Goal: Transaction & Acquisition: Purchase product/service

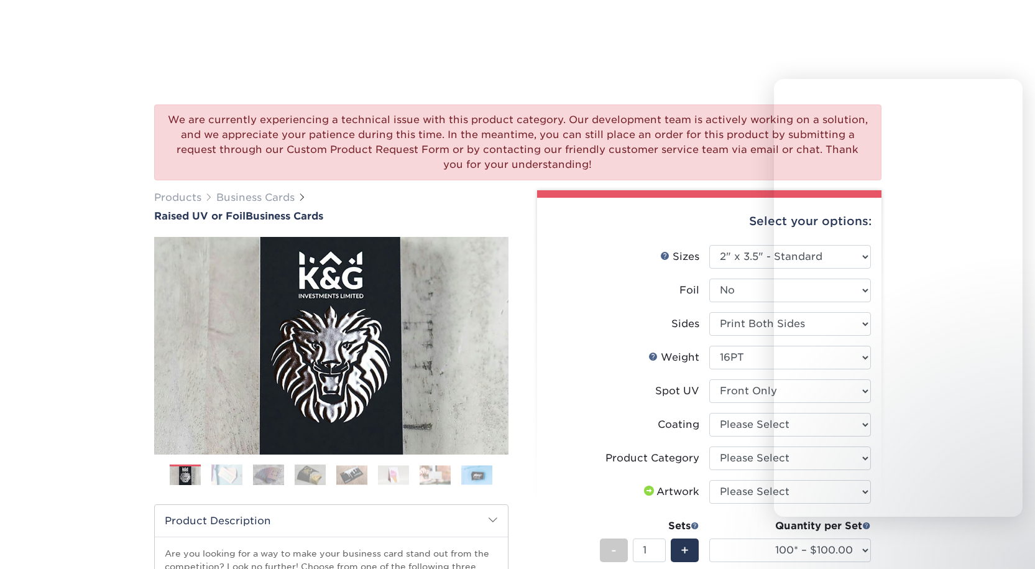
select select "2.00x3.50"
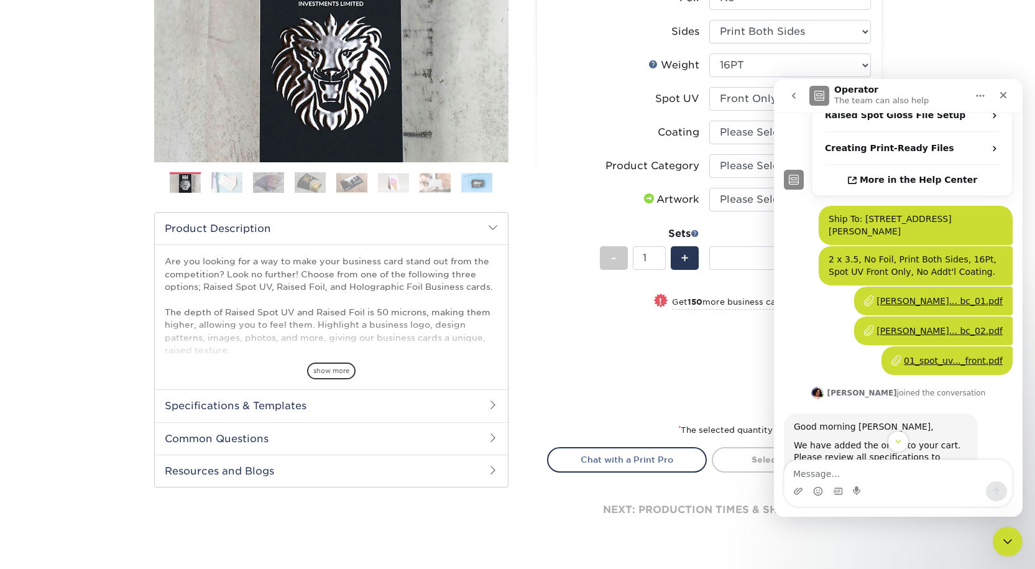
scroll to position [435, 0]
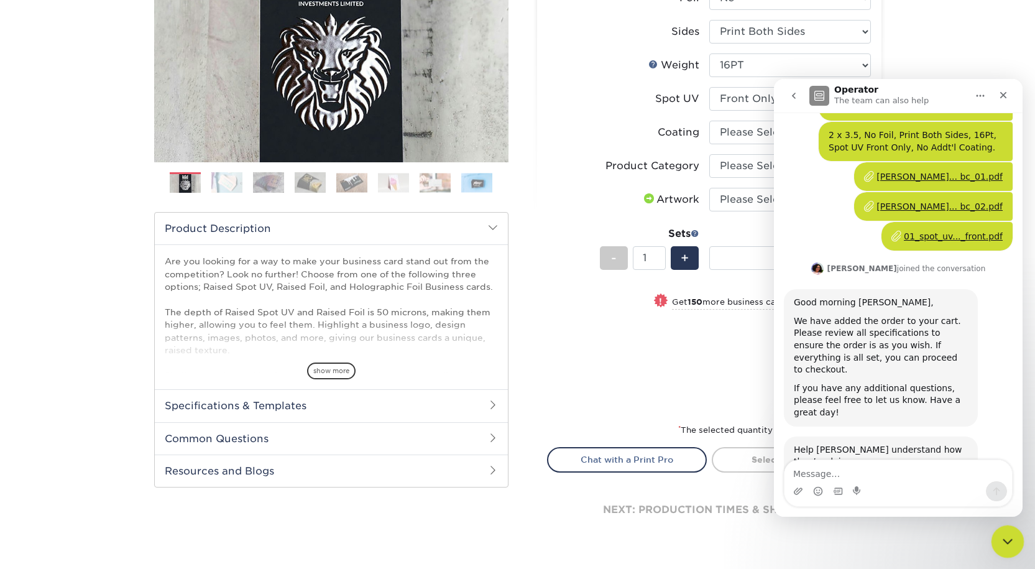
click at [1002, 537] on icon "Close Intercom Messenger" at bounding box center [1006, 539] width 9 height 5
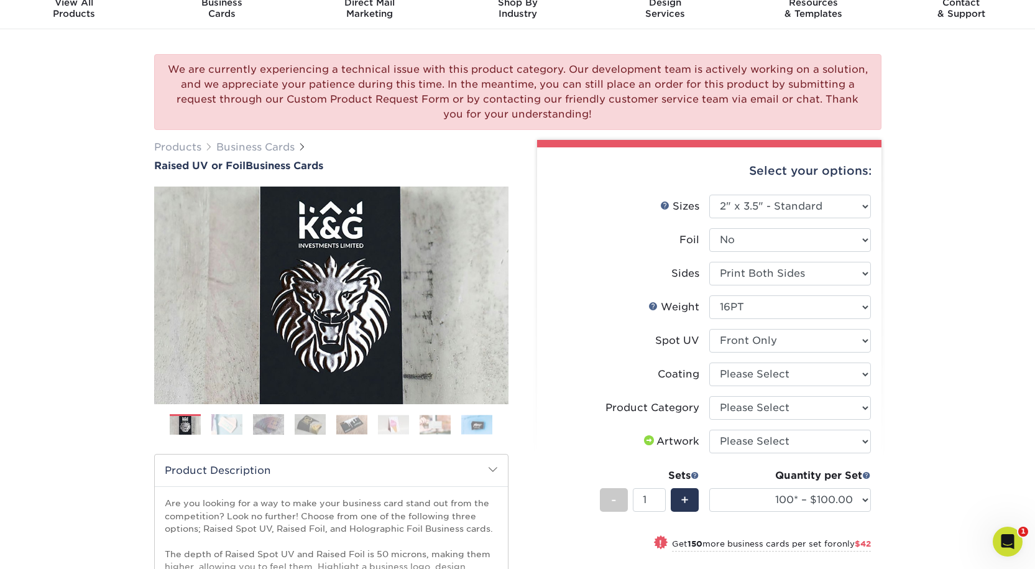
scroll to position [0, 0]
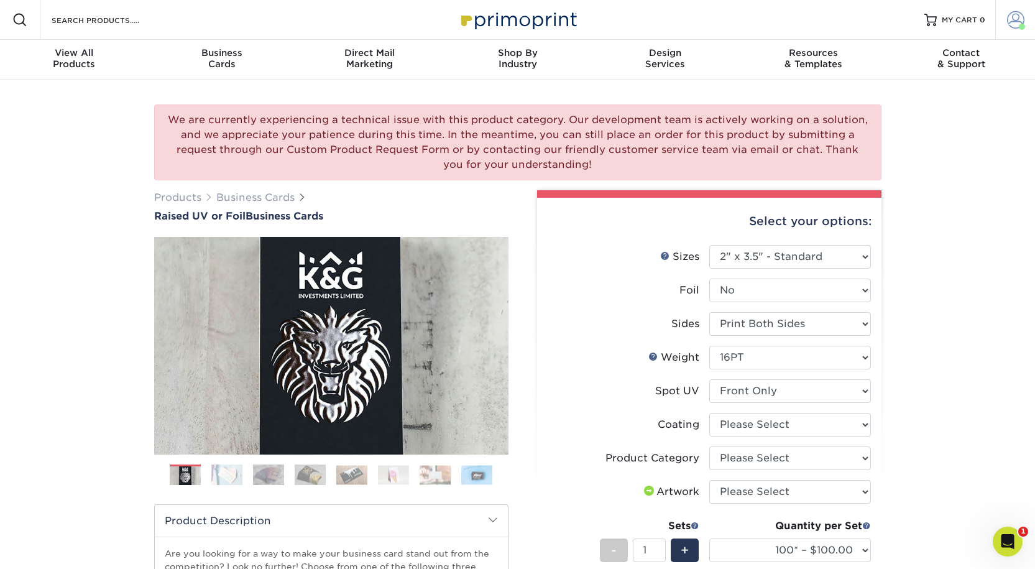
click at [1012, 21] on span at bounding box center [1015, 19] width 17 height 17
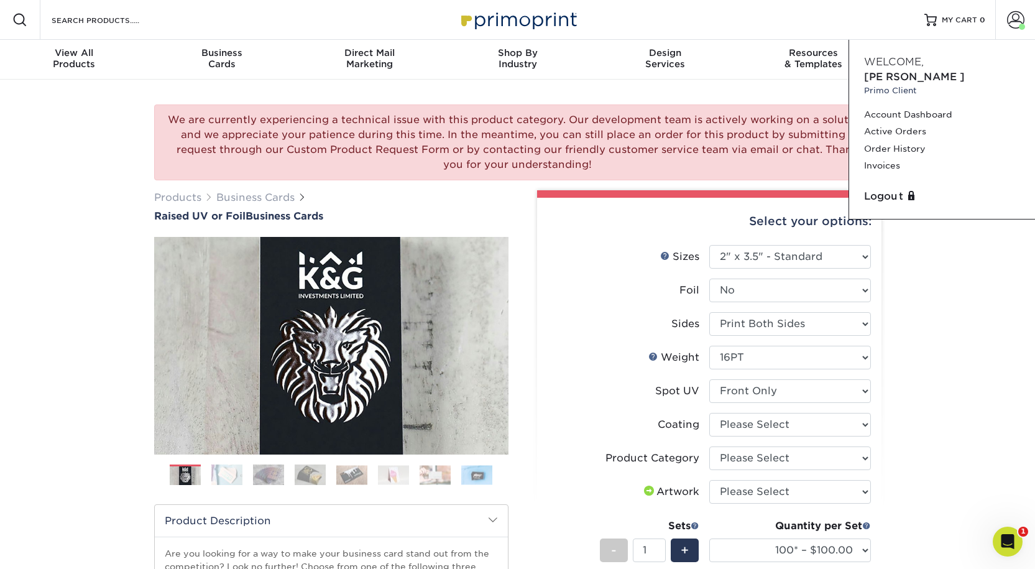
click at [939, 71] on span "[PERSON_NAME]" at bounding box center [914, 77] width 101 height 12
click at [910, 133] on link "Active Orders" at bounding box center [942, 131] width 156 height 17
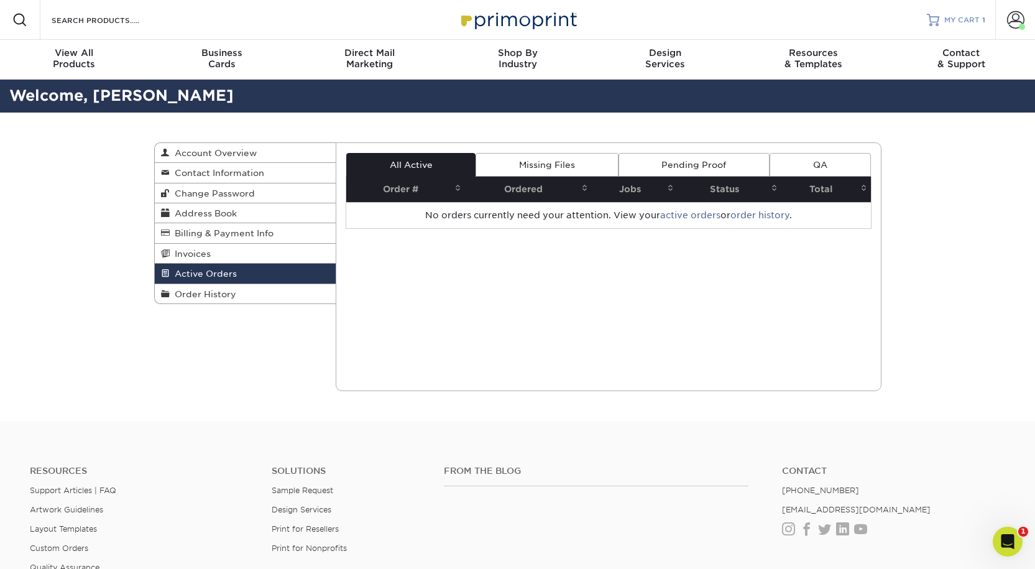
click at [969, 16] on span "MY CART" at bounding box center [961, 20] width 35 height 11
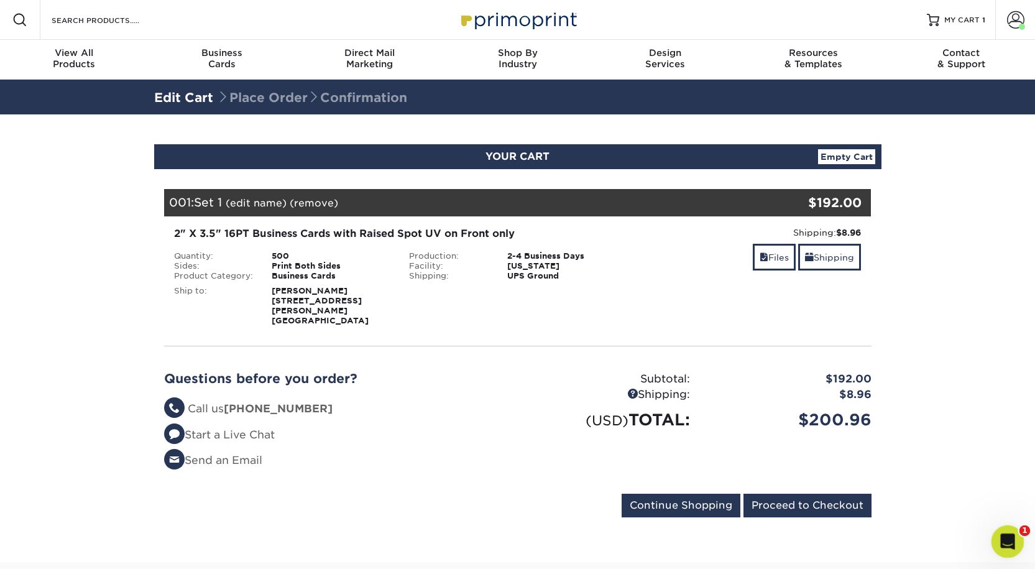
click at [1003, 533] on icon "Open Intercom Messenger" at bounding box center [1006, 540] width 21 height 21
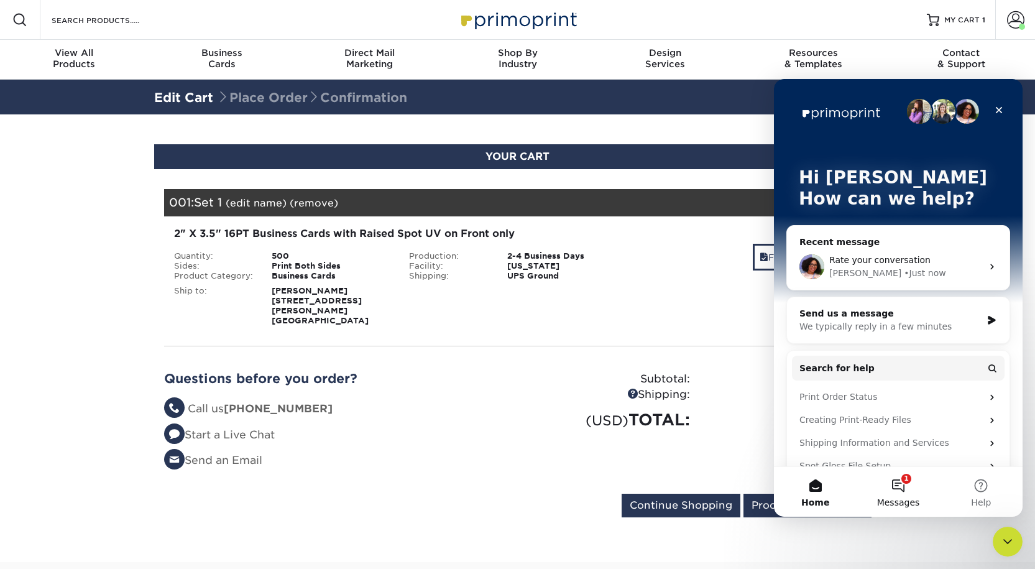
click at [902, 482] on button "1 Messages" at bounding box center [898, 492] width 83 height 50
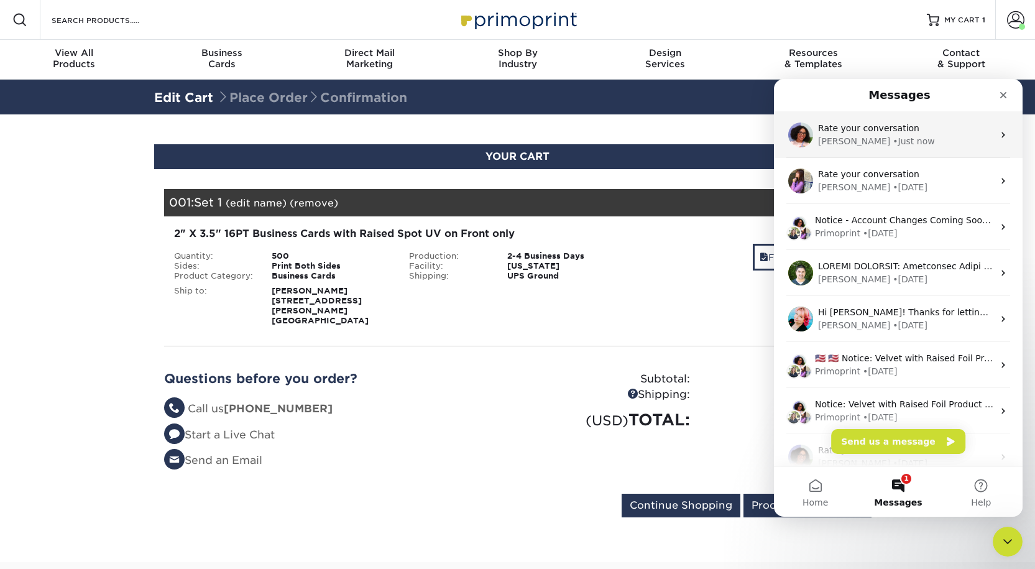
click at [909, 129] on div "Rate your conversation" at bounding box center [905, 128] width 175 height 13
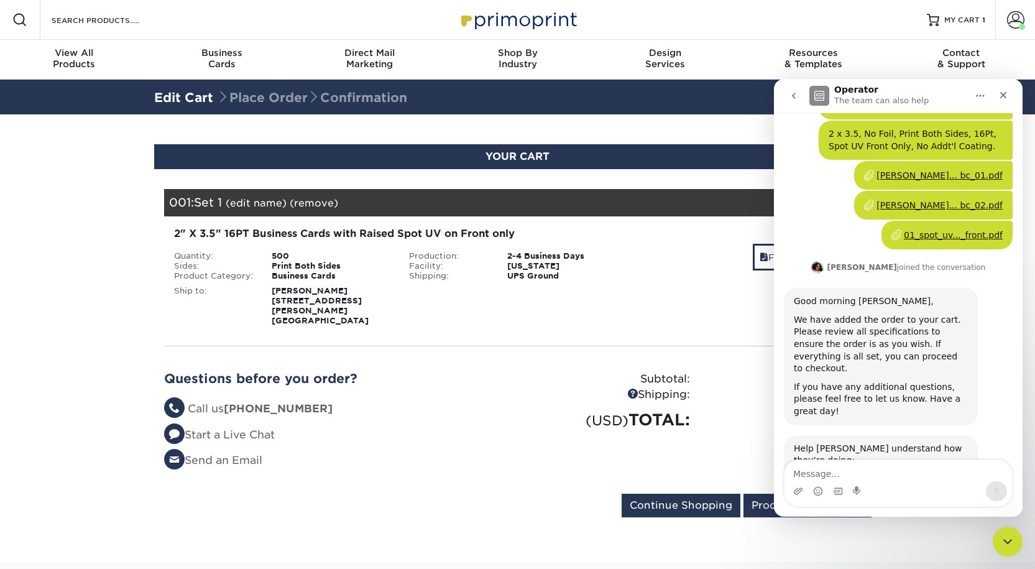
scroll to position [454, 0]
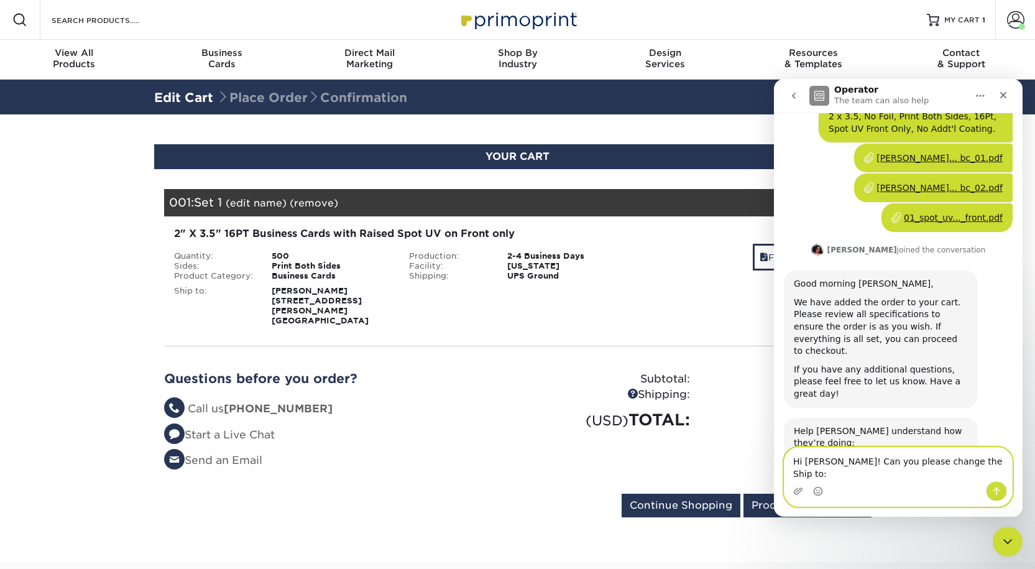
click at [971, 477] on textarea "Hi Avery! Can you please change the Ship to:" at bounding box center [899, 465] width 228 height 34
type textarea "Hi Avery! Can you please change the Ship to: Angel Mota"
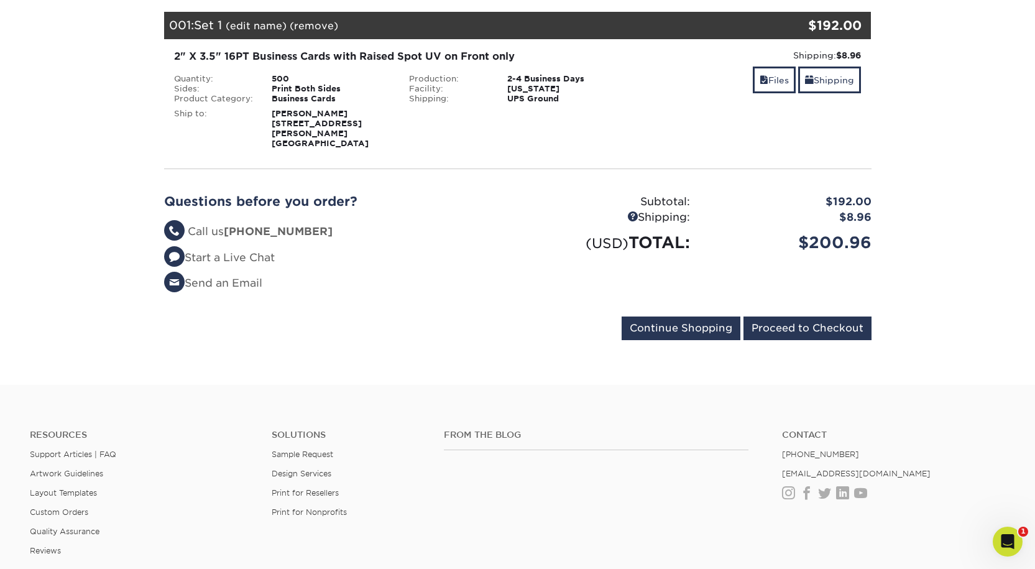
scroll to position [187, 0]
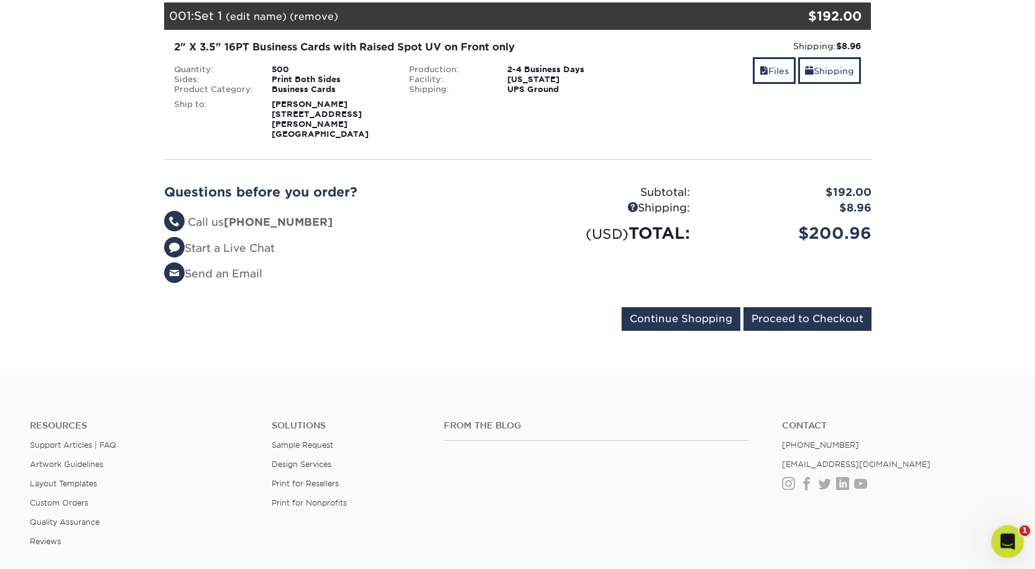
click at [1016, 541] on div "Open Intercom Messenger" at bounding box center [1005, 539] width 41 height 41
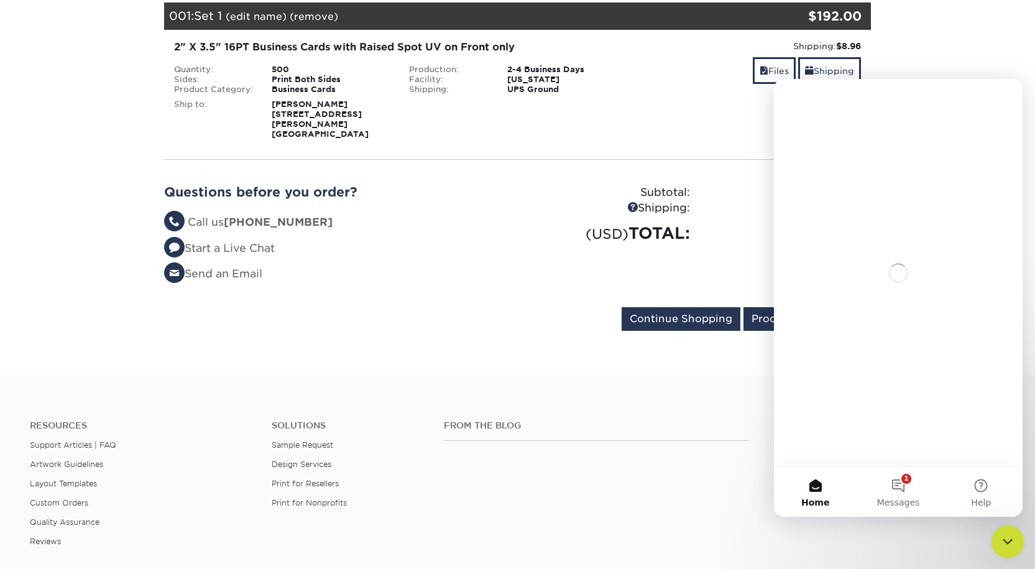
scroll to position [0, 0]
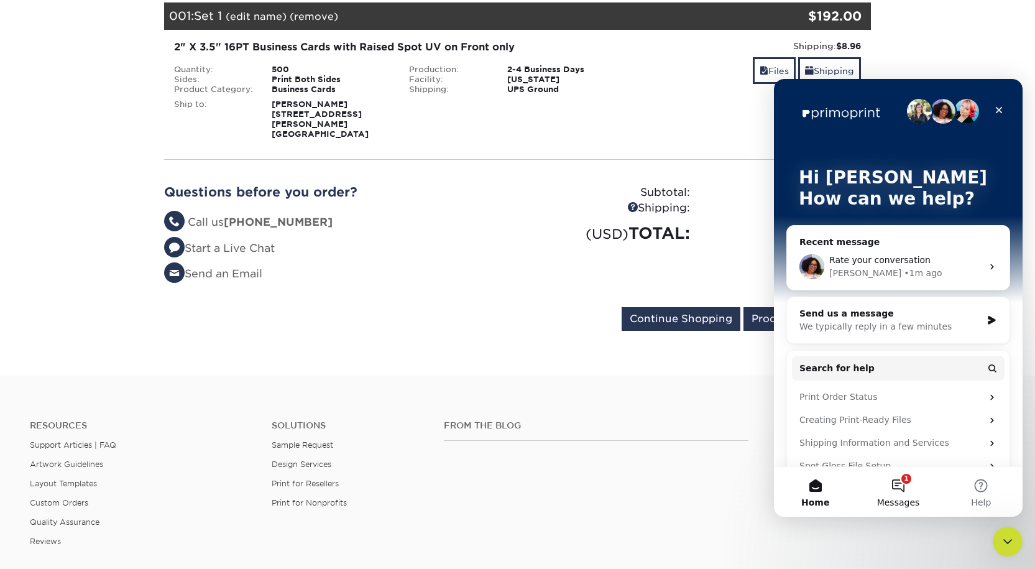
click at [897, 491] on button "1 Messages" at bounding box center [898, 492] width 83 height 50
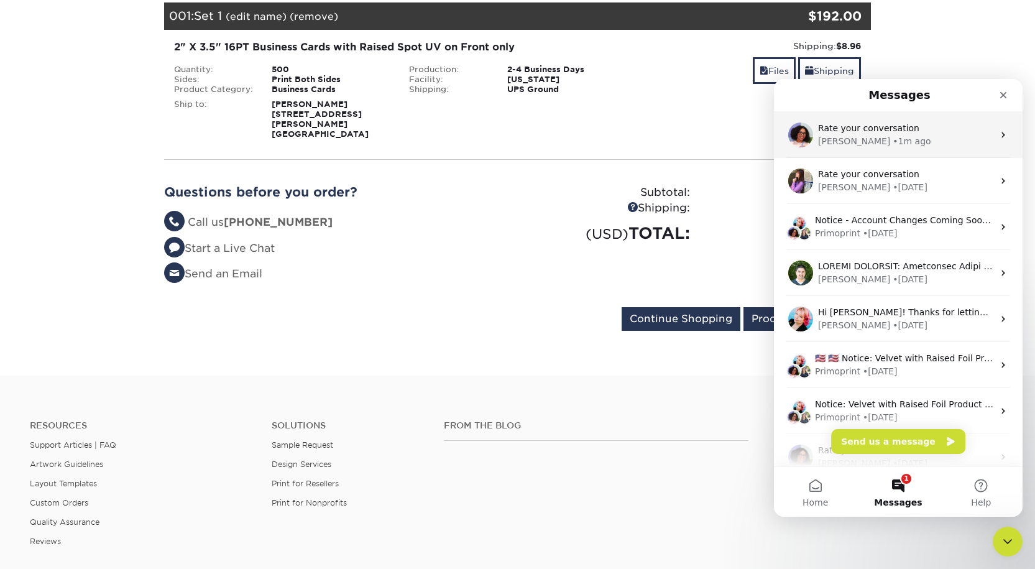
click at [902, 137] on div "Avery • 1m ago" at bounding box center [905, 141] width 175 height 13
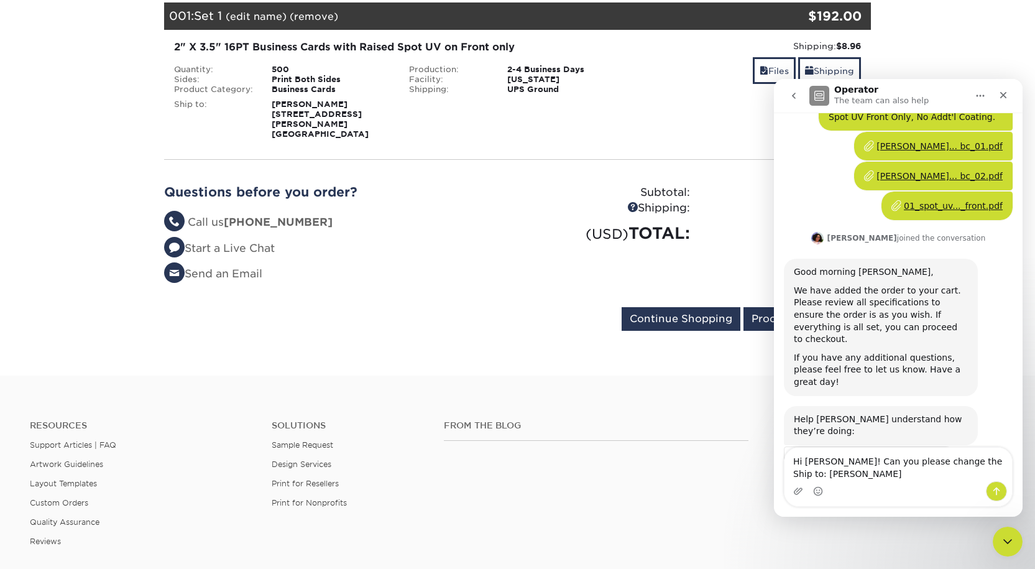
scroll to position [466, 0]
type textarea "Hi Avery! Can you please change the Ship to: Angel Mota? Everything else is cor…"
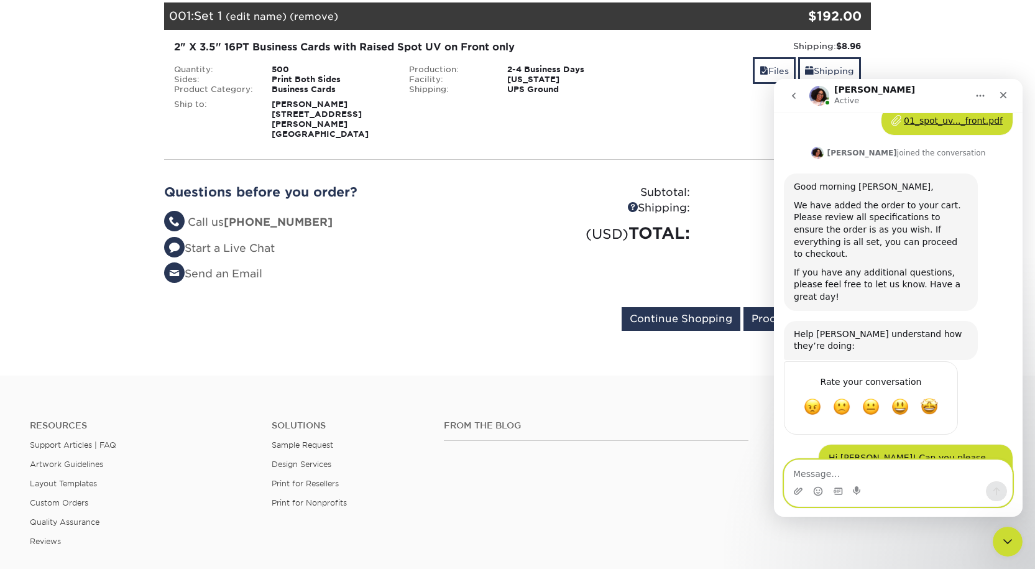
scroll to position [565, 0]
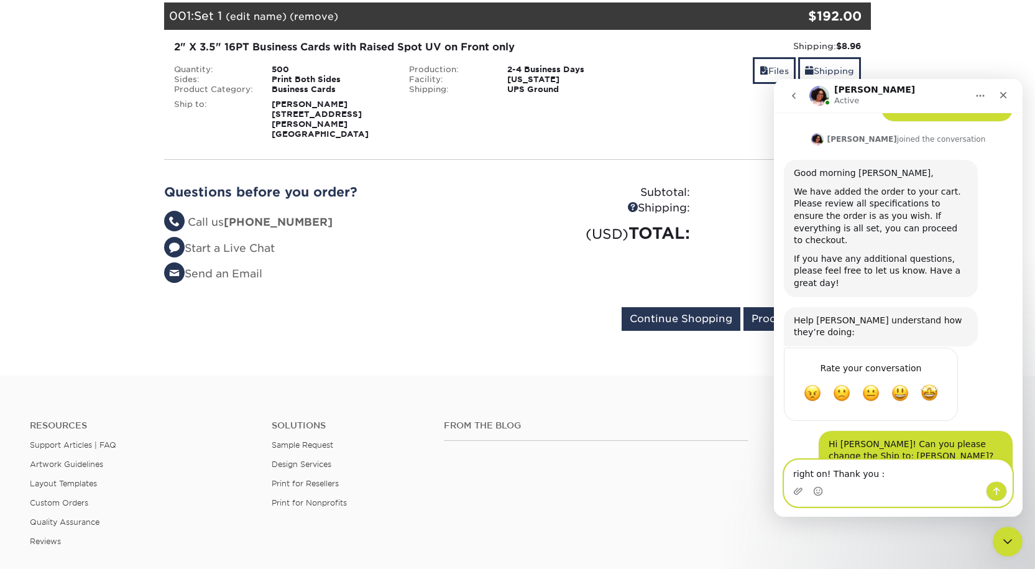
type textarea "right on! Thank you :)"
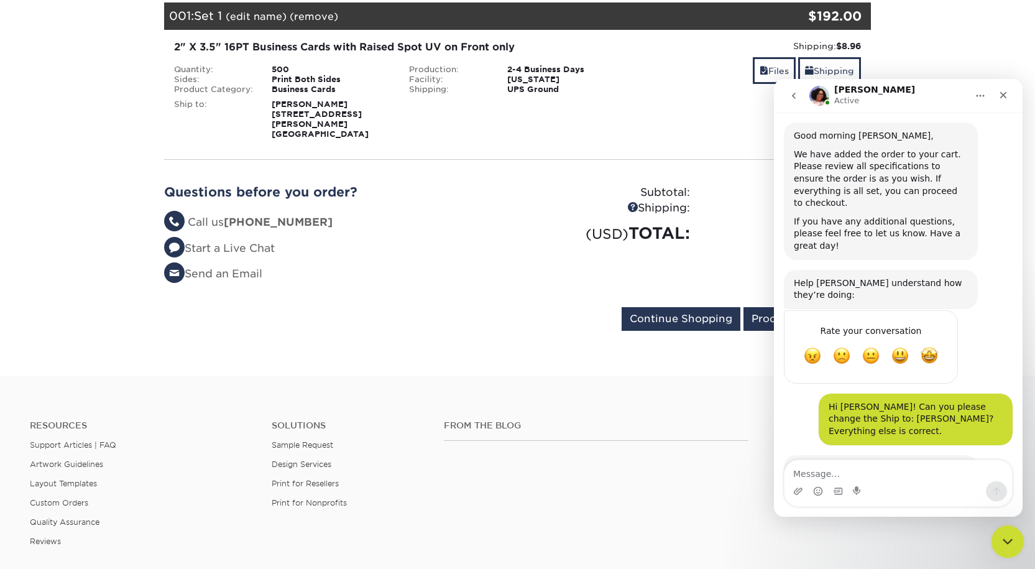
click at [1008, 534] on icon "Close Intercom Messenger" at bounding box center [1006, 539] width 15 height 15
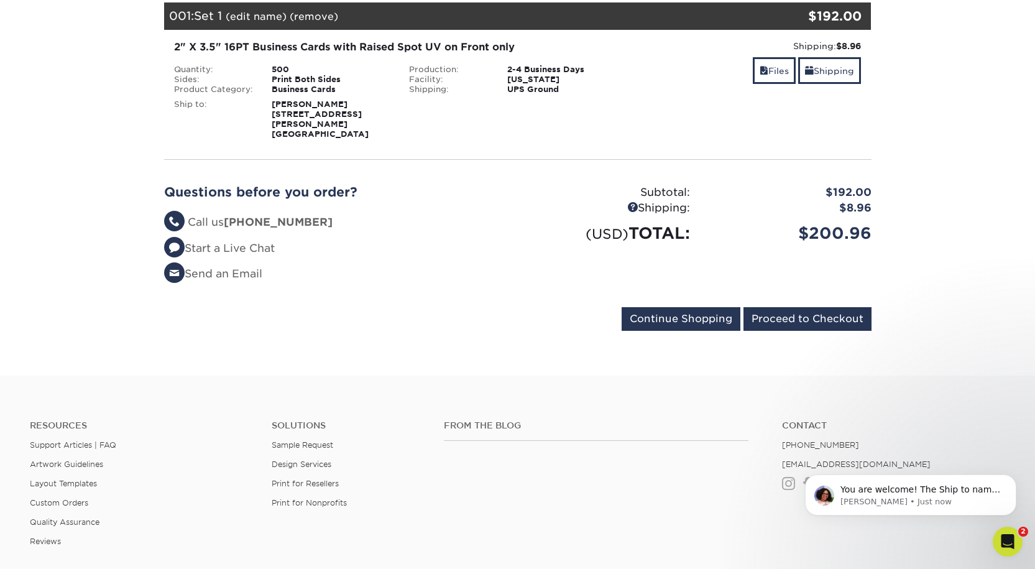
scroll to position [651, 0]
click at [964, 502] on p "Avery • Just now" at bounding box center [921, 501] width 160 height 11
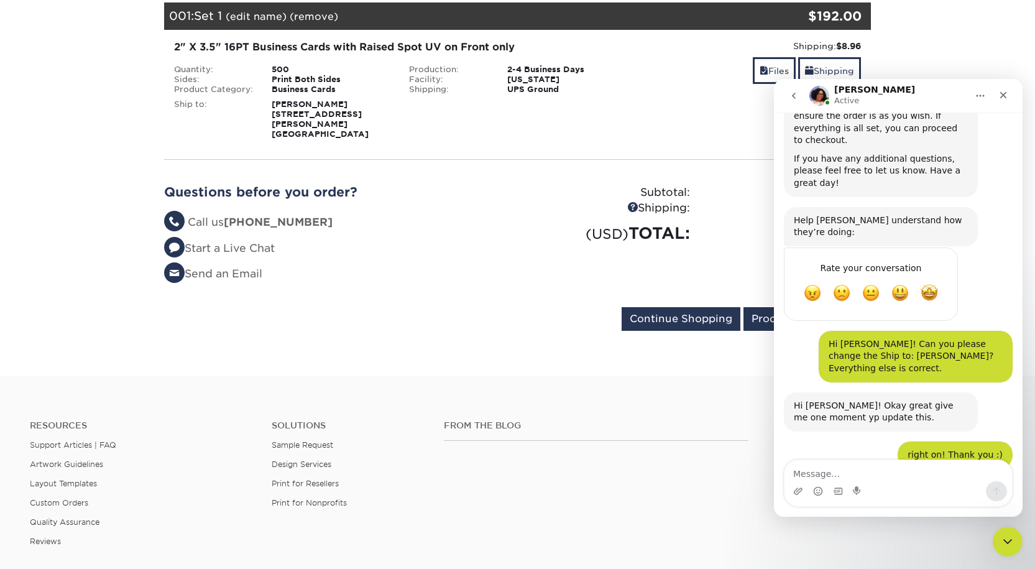
scroll to position [671, 0]
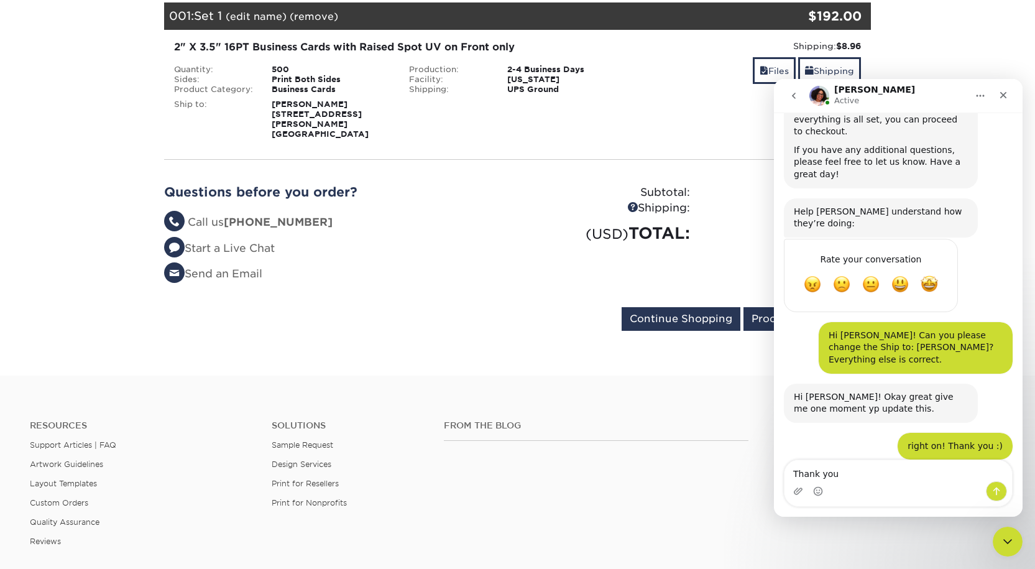
type textarea "Thank you!"
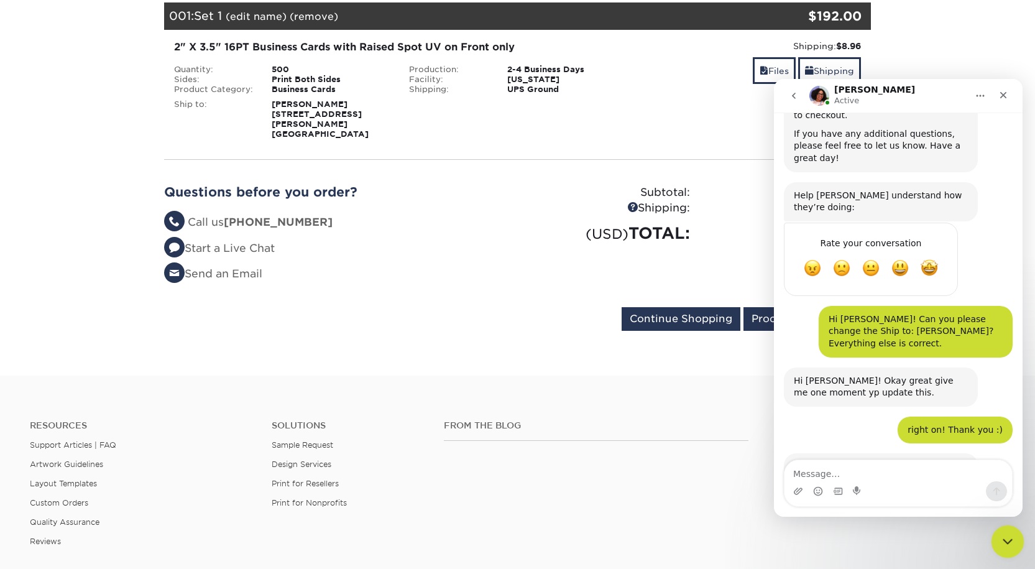
click at [1008, 531] on div "Close Intercom Messenger" at bounding box center [1006, 540] width 30 height 30
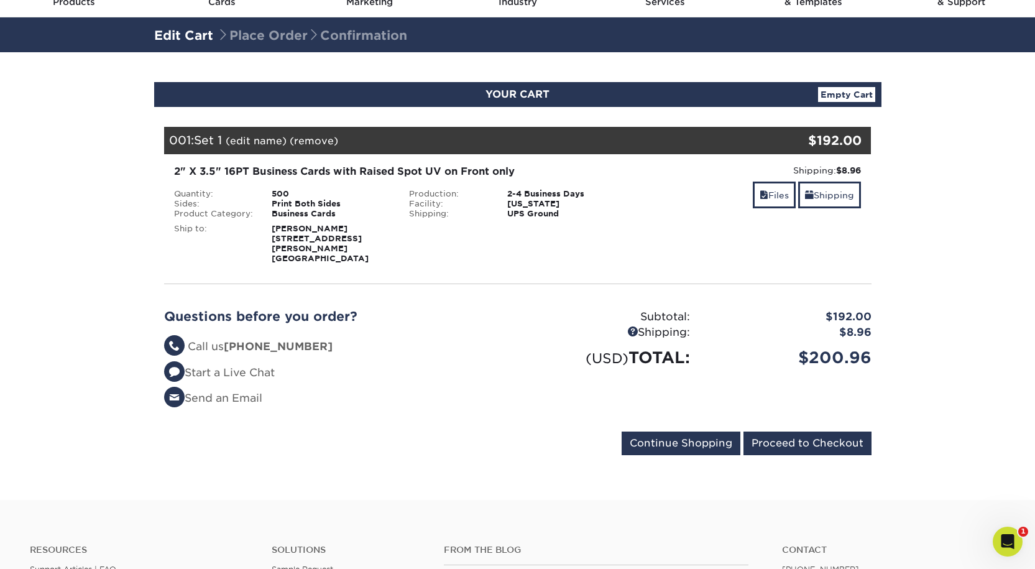
scroll to position [0, 0]
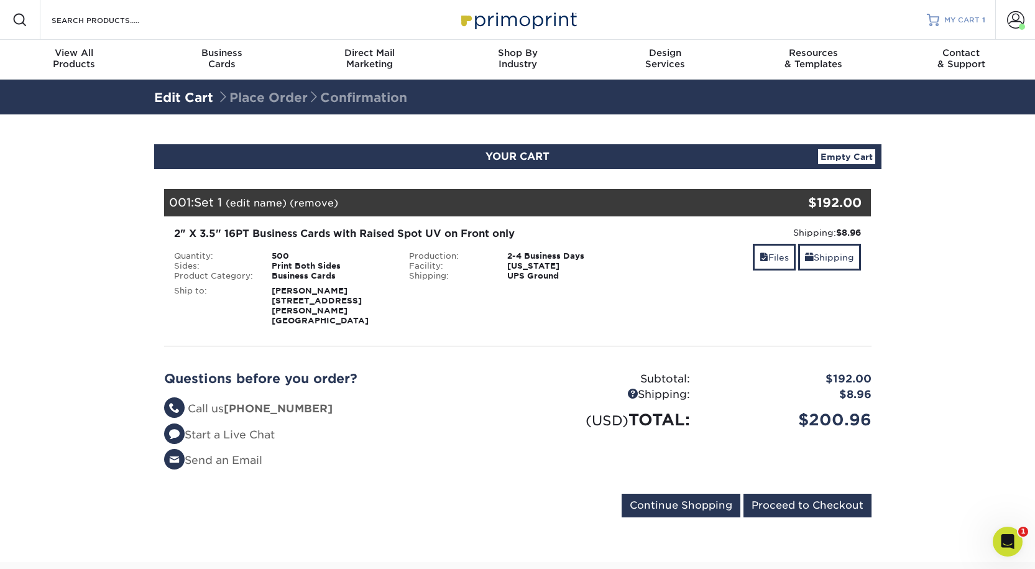
click at [944, 12] on link "MY CART 1" at bounding box center [956, 20] width 58 height 40
click at [944, 21] on span "MY CART" at bounding box center [961, 20] width 35 height 11
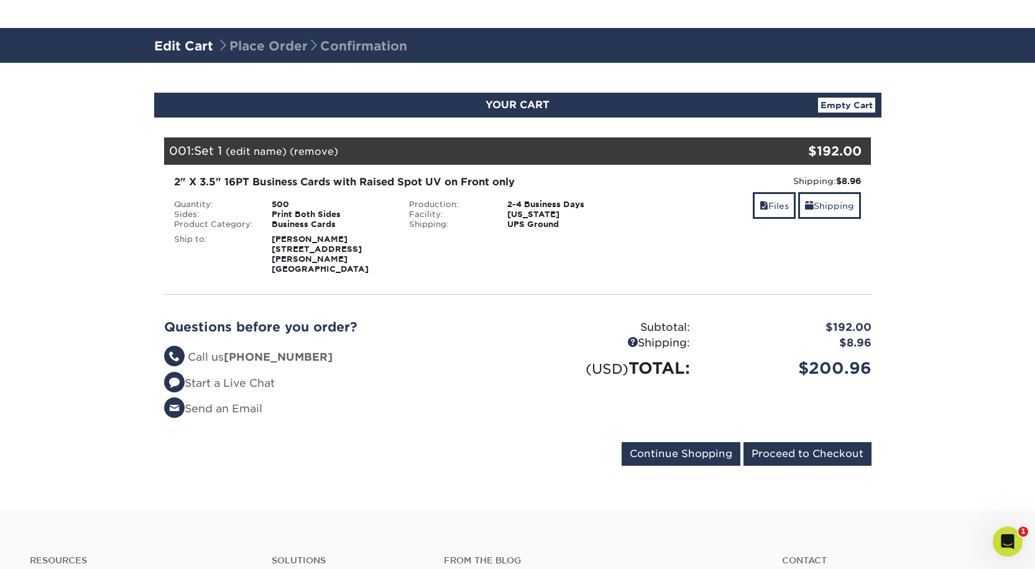
scroll to position [187, 0]
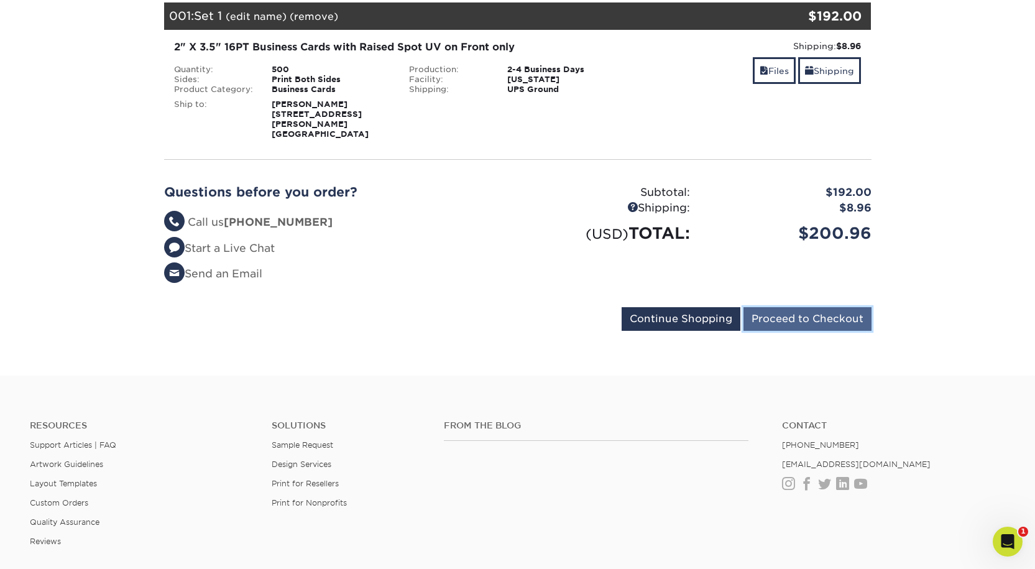
click at [782, 331] on input "Proceed to Checkout" at bounding box center [808, 319] width 128 height 24
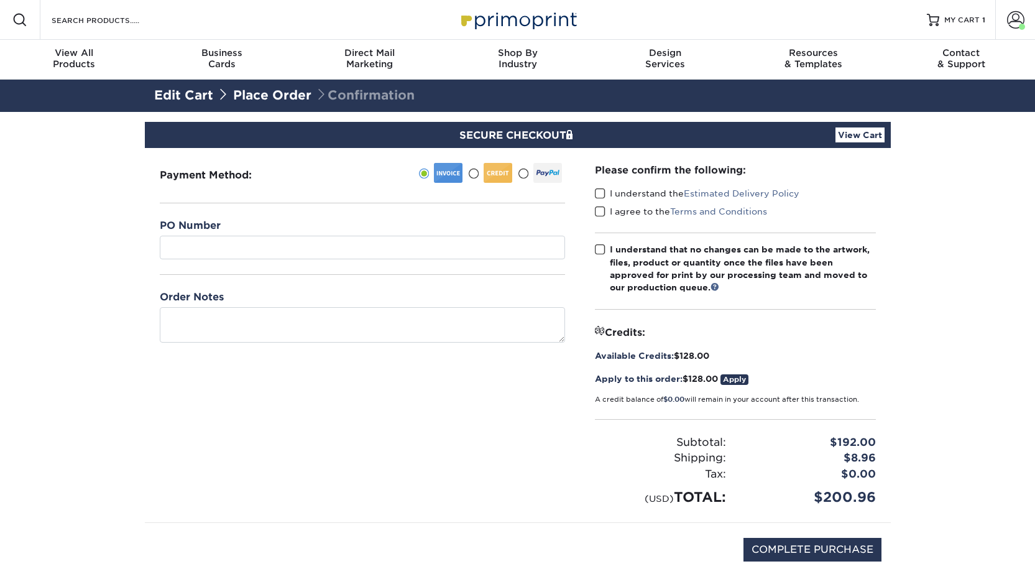
click at [598, 200] on span at bounding box center [600, 194] width 11 height 12
click at [0, 0] on input "I understand the Estimated Delivery Policy" at bounding box center [0, 0] width 0 height 0
click at [605, 218] on span at bounding box center [600, 212] width 11 height 12
click at [0, 0] on input "I agree to the Terms and Conditions" at bounding box center [0, 0] width 0 height 0
click at [602, 256] on span at bounding box center [600, 250] width 11 height 12
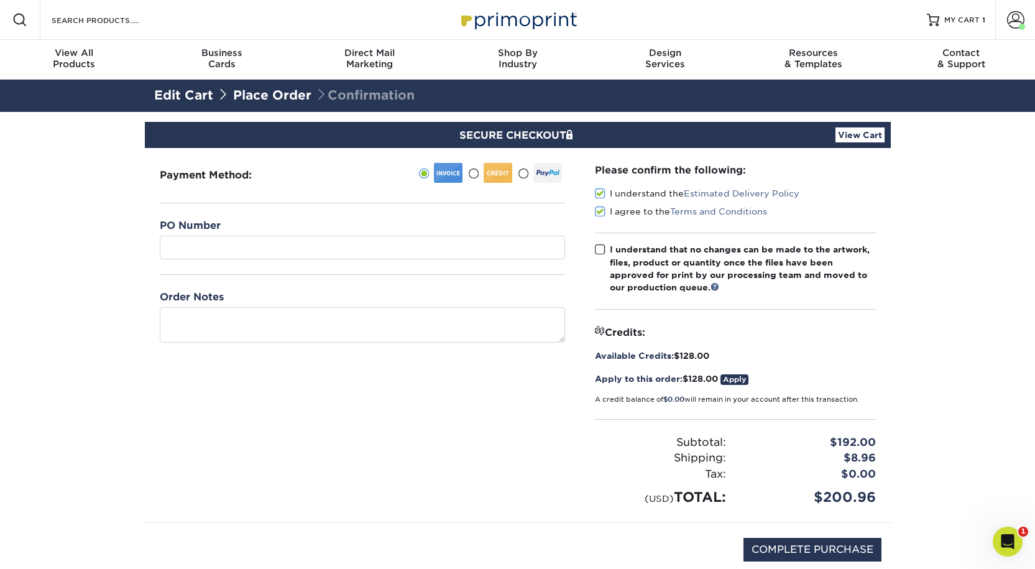
click at [0, 0] on input "I understand that no changes can be made to the artwork, files, product or quan…" at bounding box center [0, 0] width 0 height 0
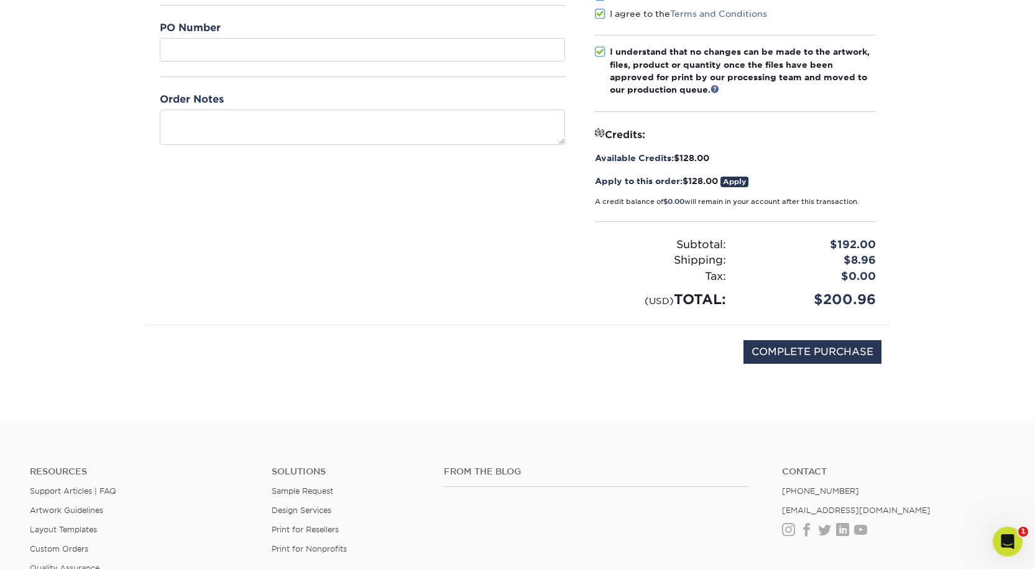
scroll to position [249, 0]
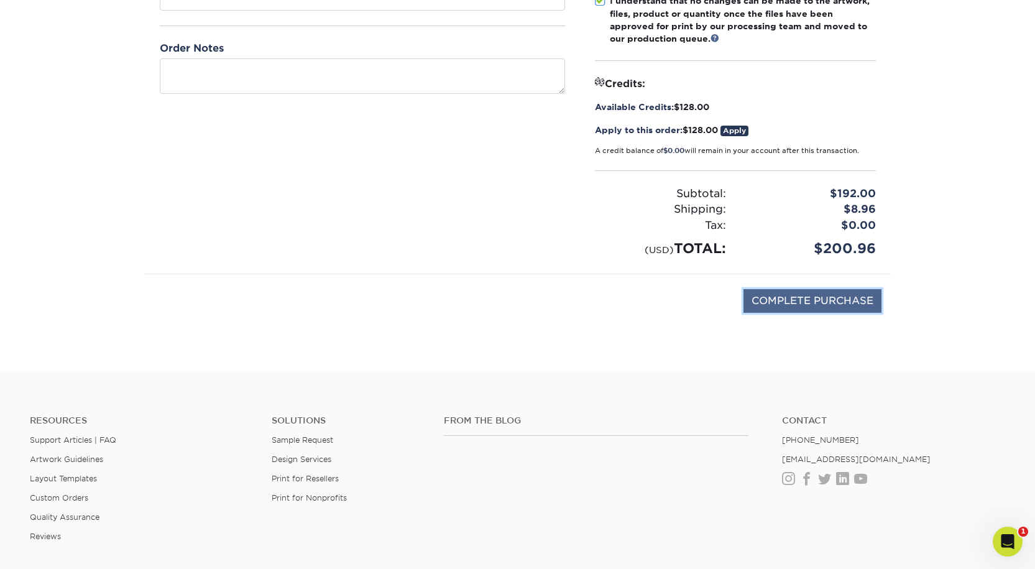
click at [806, 313] on input "COMPLETE PURCHASE" at bounding box center [813, 301] width 138 height 24
type input "PROCESSING, PLEASE WAIT..."
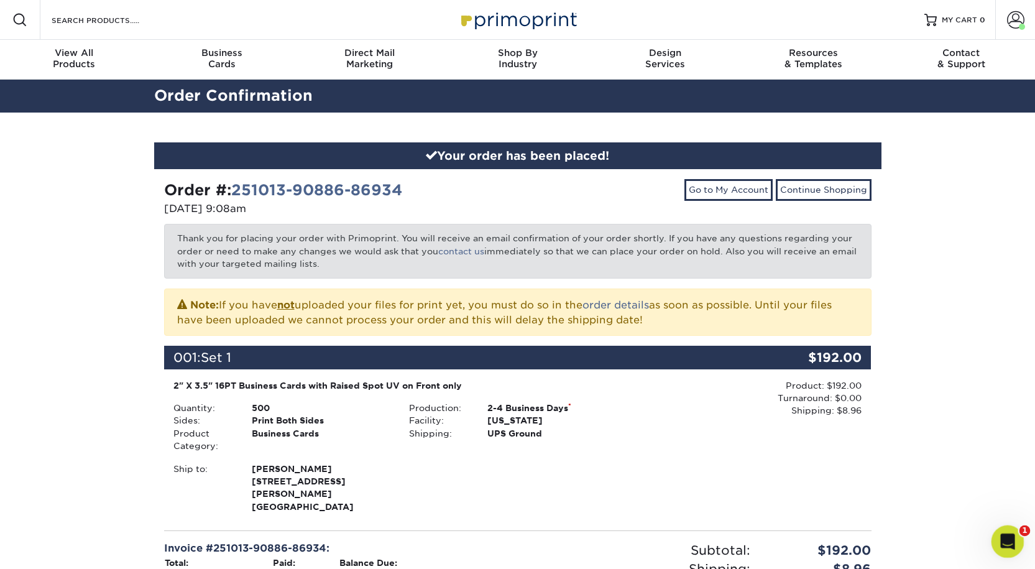
click at [1005, 537] on icon "Open Intercom Messenger" at bounding box center [1006, 540] width 21 height 21
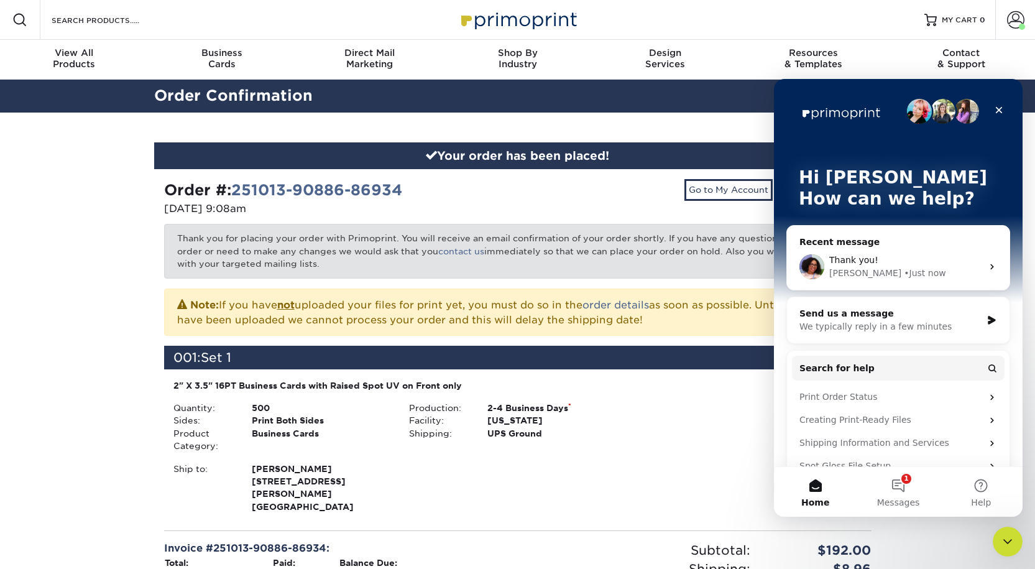
click at [882, 259] on div "Thank you!" at bounding box center [905, 260] width 153 height 13
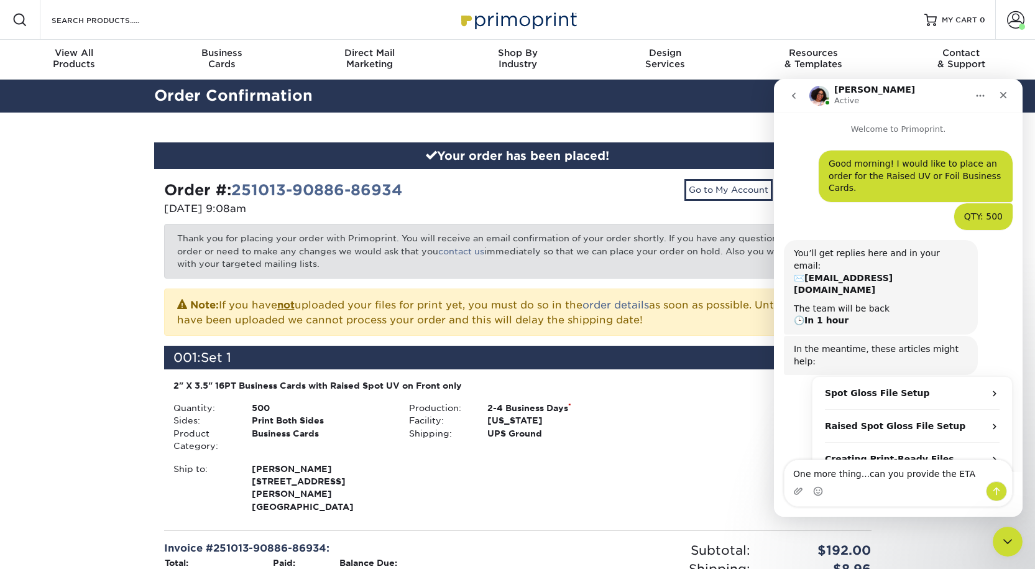
type textarea "One more thing...can you provide the ETA?"
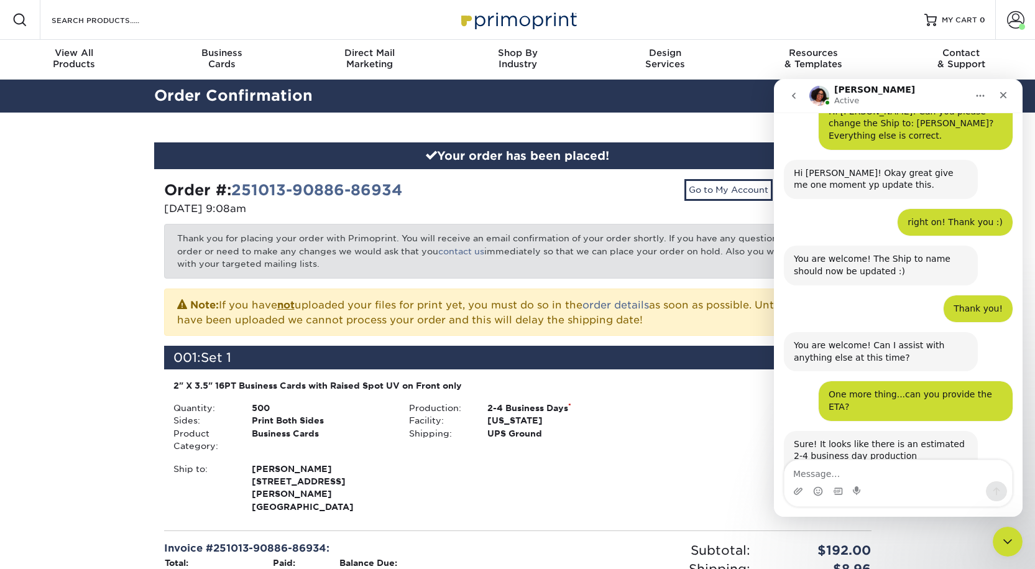
scroll to position [903, 0]
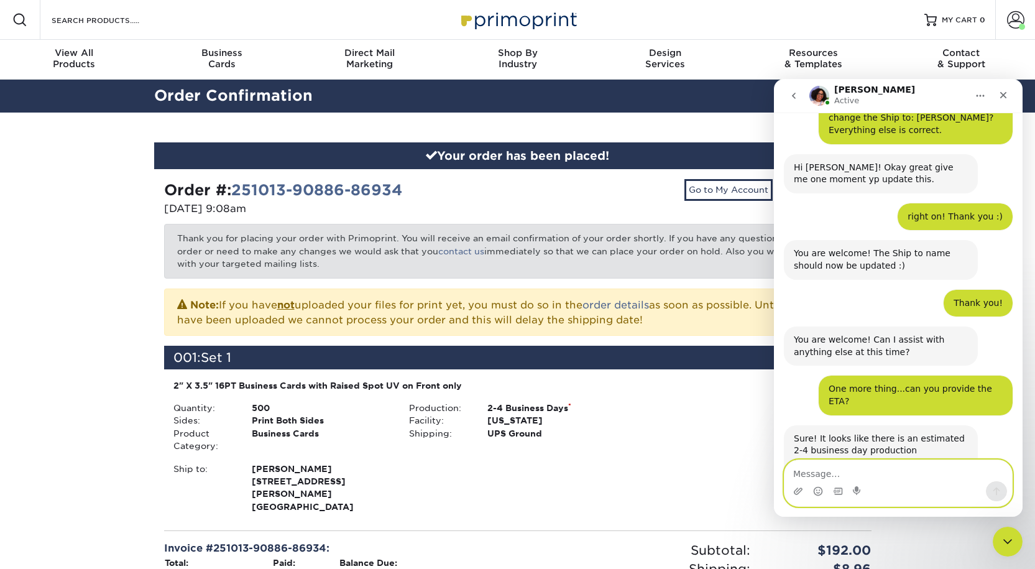
click at [817, 471] on textarea "Message…" at bounding box center [899, 470] width 228 height 21
type textarea "Perfect!"
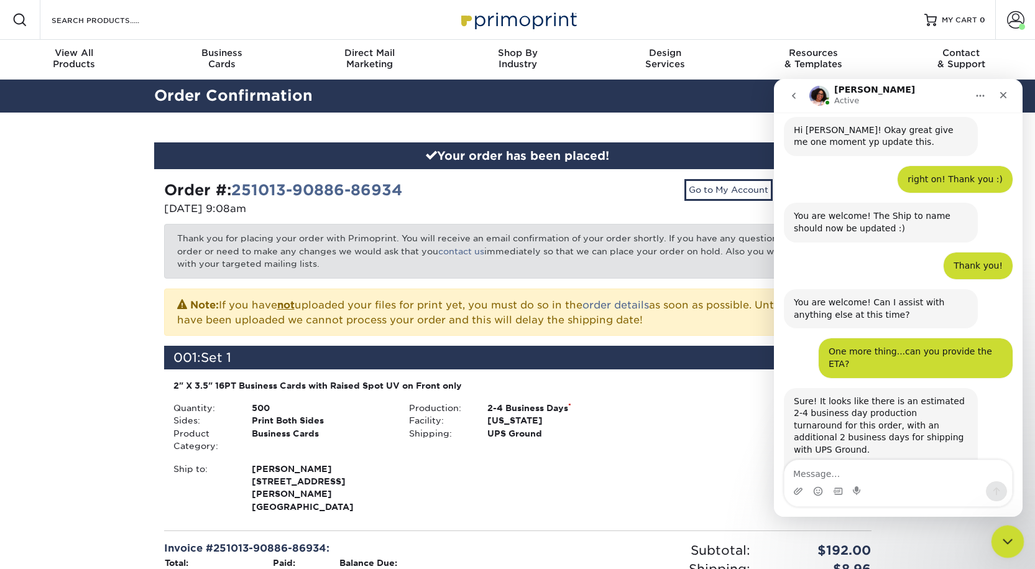
click at [1002, 535] on icon "Close Intercom Messenger" at bounding box center [1006, 539] width 15 height 15
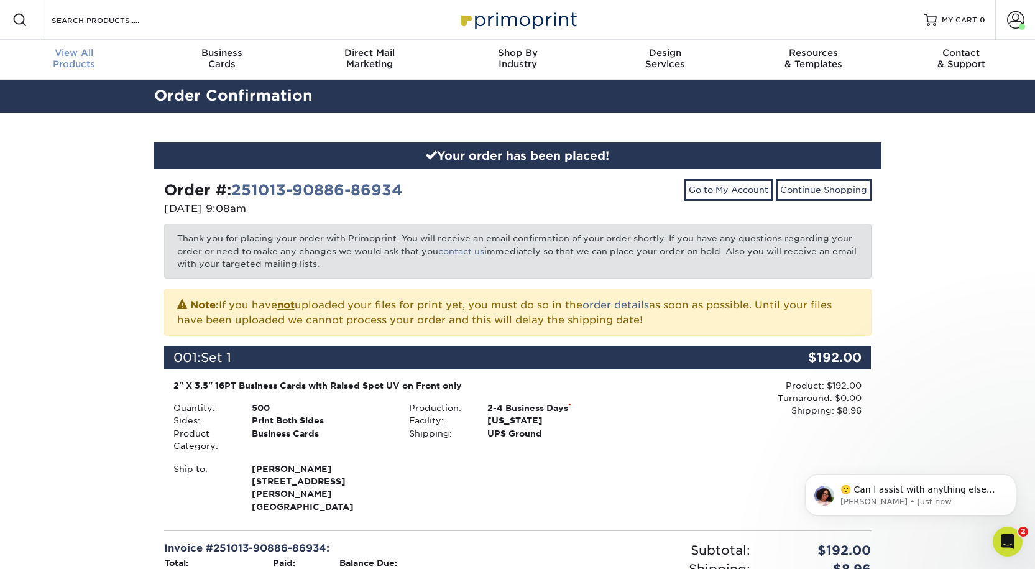
scroll to position [977, 0]
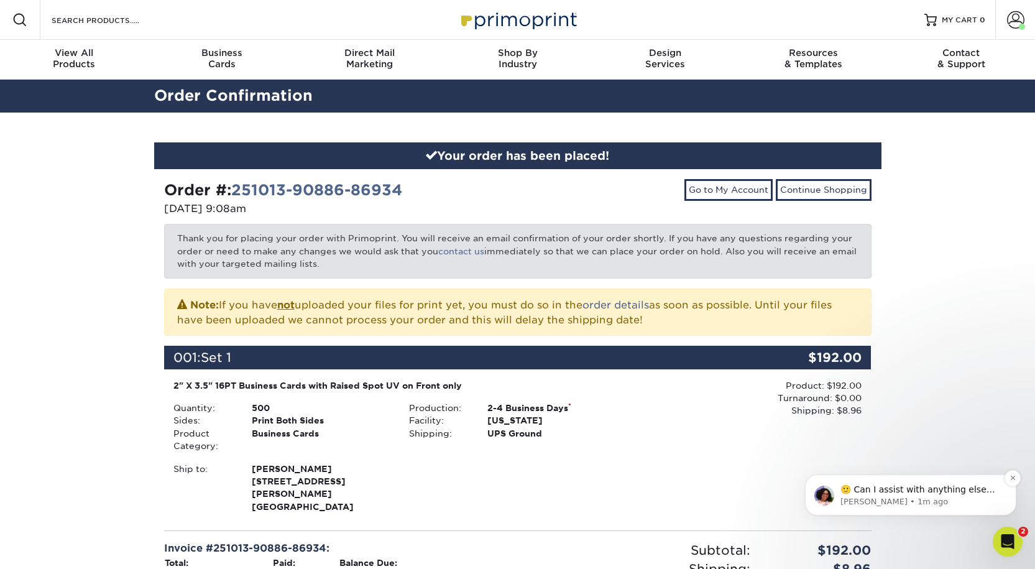
click at [864, 496] on p "[PERSON_NAME] • 1m ago" at bounding box center [921, 501] width 160 height 11
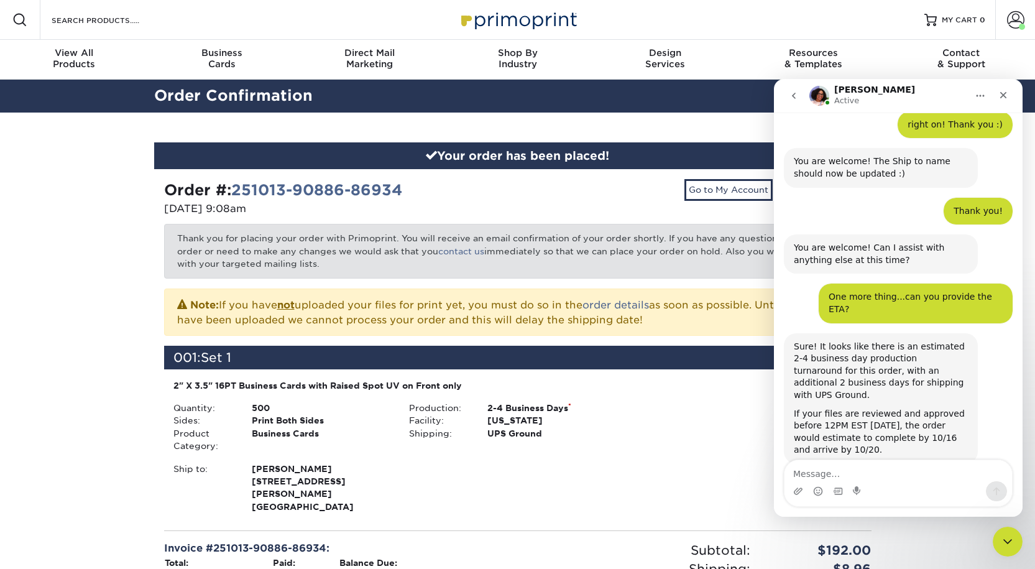
scroll to position [997, 0]
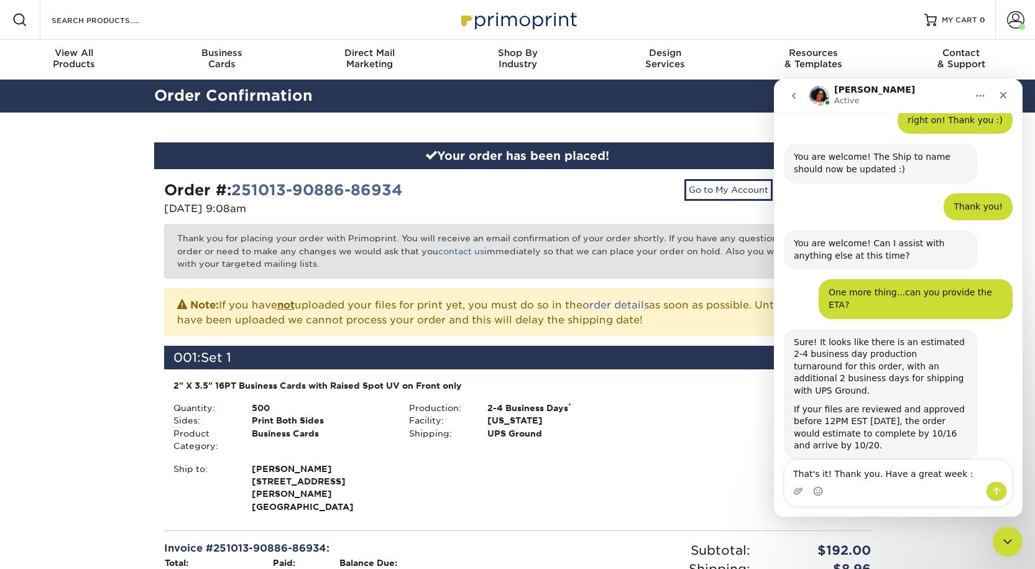
type textarea "That's it! Thank you. Have a great week :)"
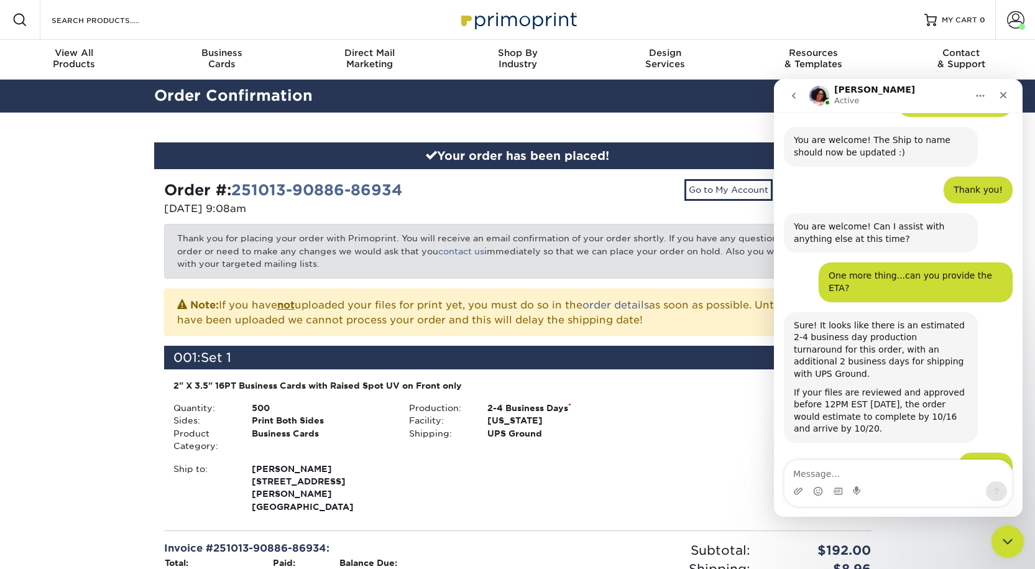
click at [1006, 534] on icon "Close Intercom Messenger" at bounding box center [1006, 539] width 15 height 15
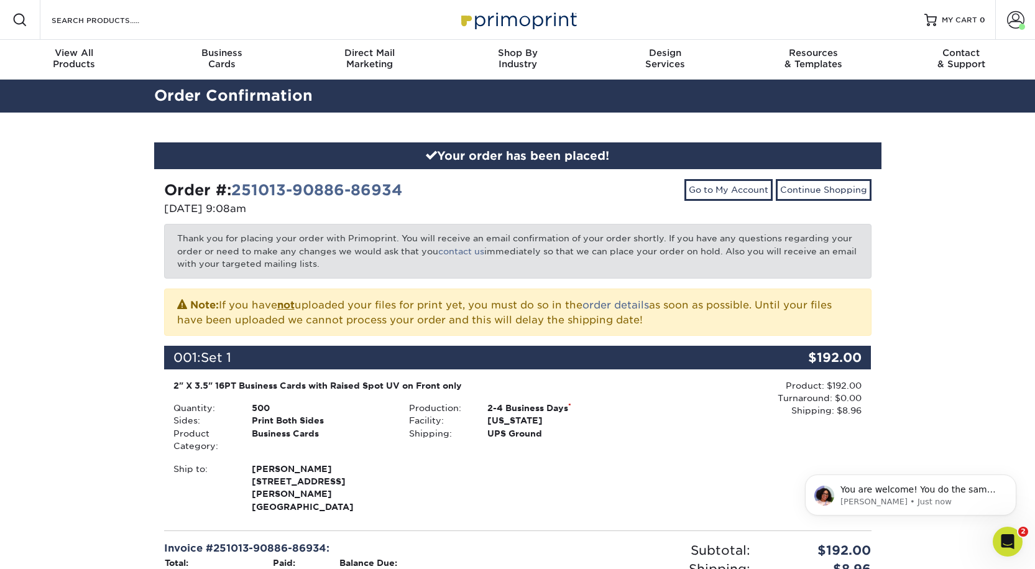
scroll to position [0, 0]
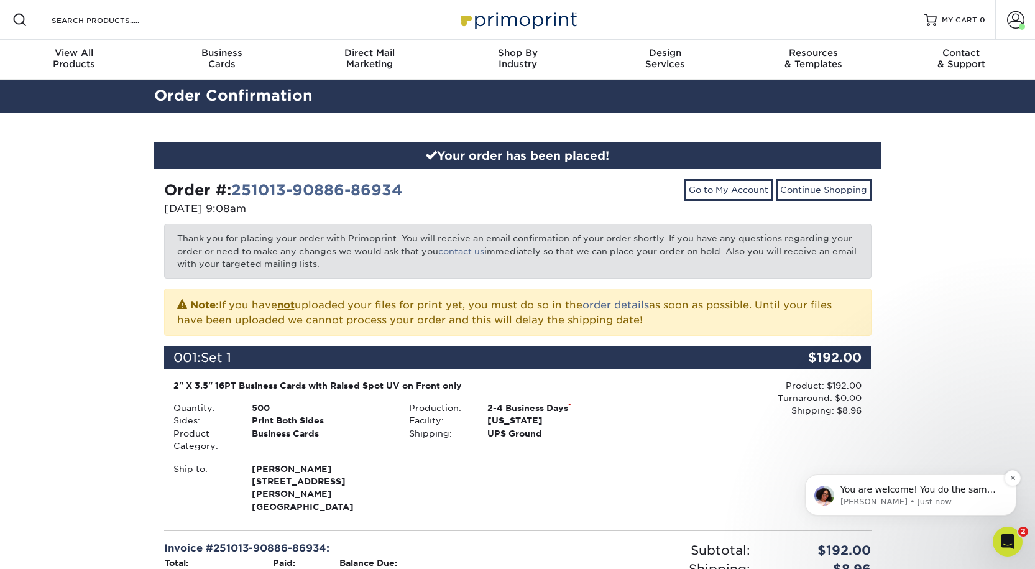
click at [956, 487] on span "You are welcome! You do the same :)" at bounding box center [918, 495] width 155 height 22
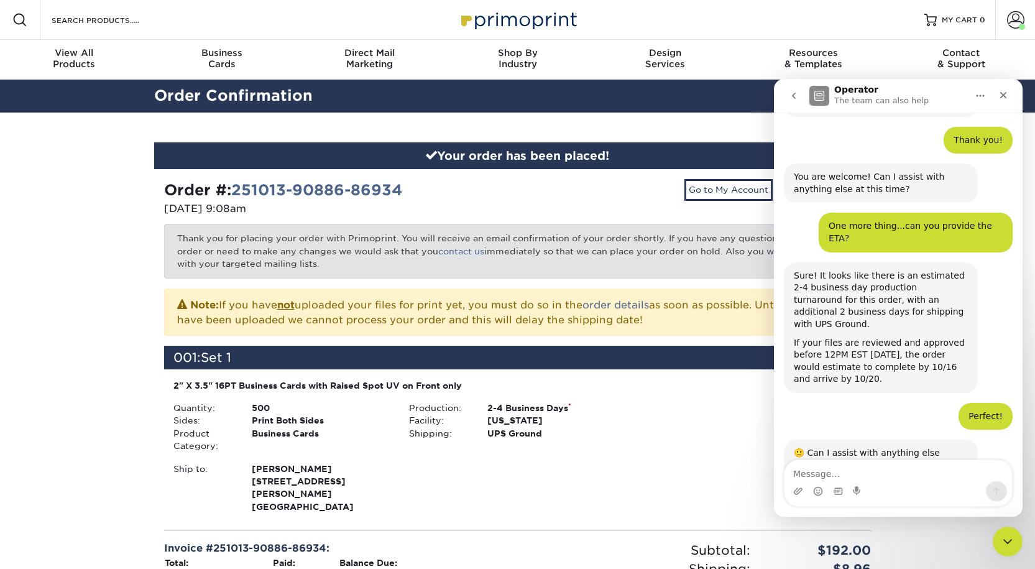
scroll to position [1071, 0]
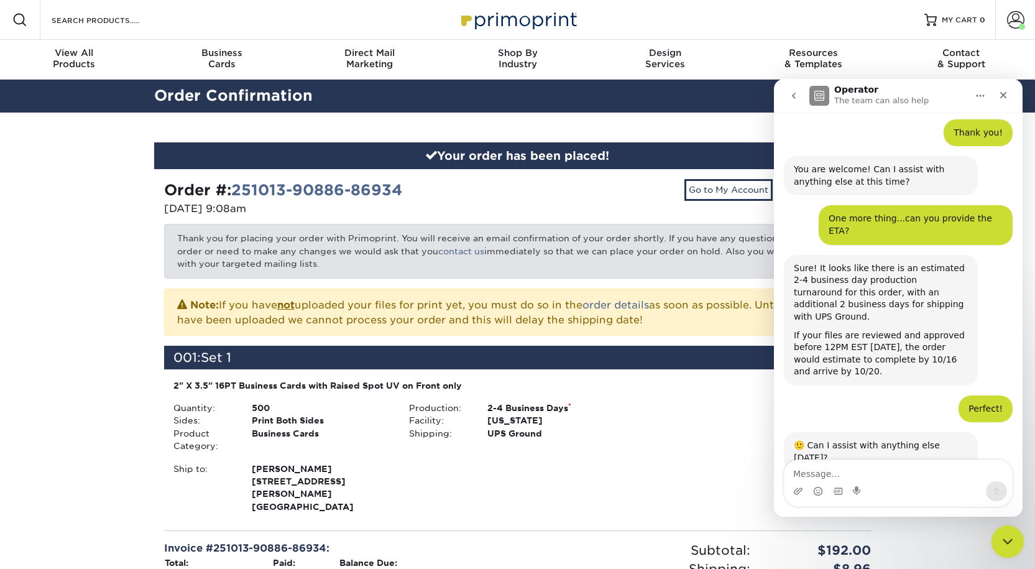
click at [1013, 535] on icon "Close Intercom Messenger" at bounding box center [1006, 539] width 15 height 15
